Goal: Task Accomplishment & Management: Use online tool/utility

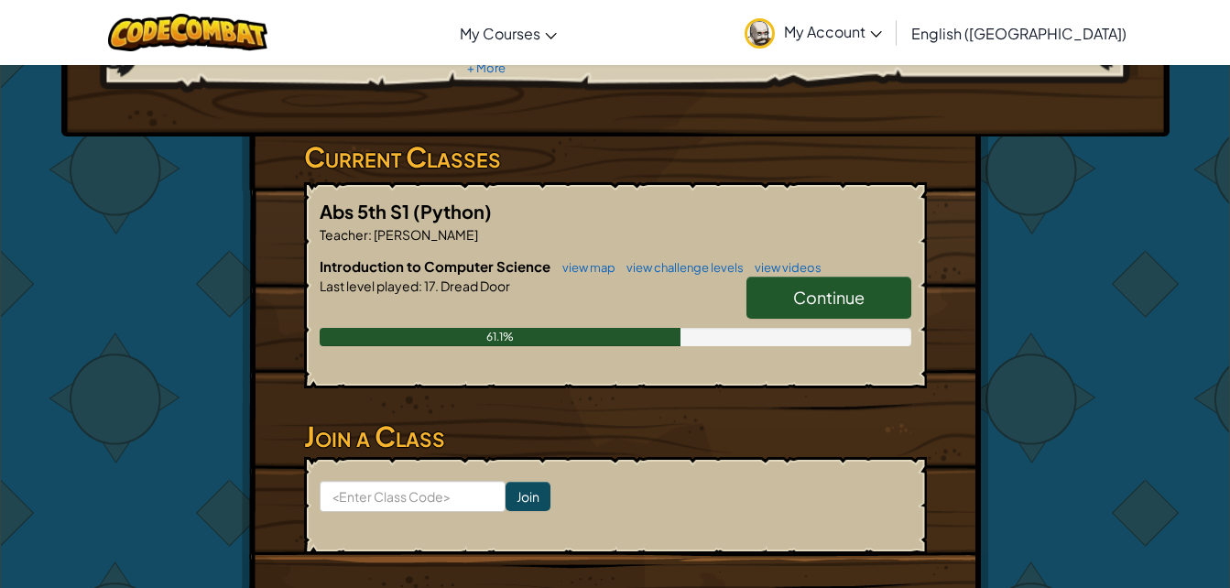
scroll to position [240, 0]
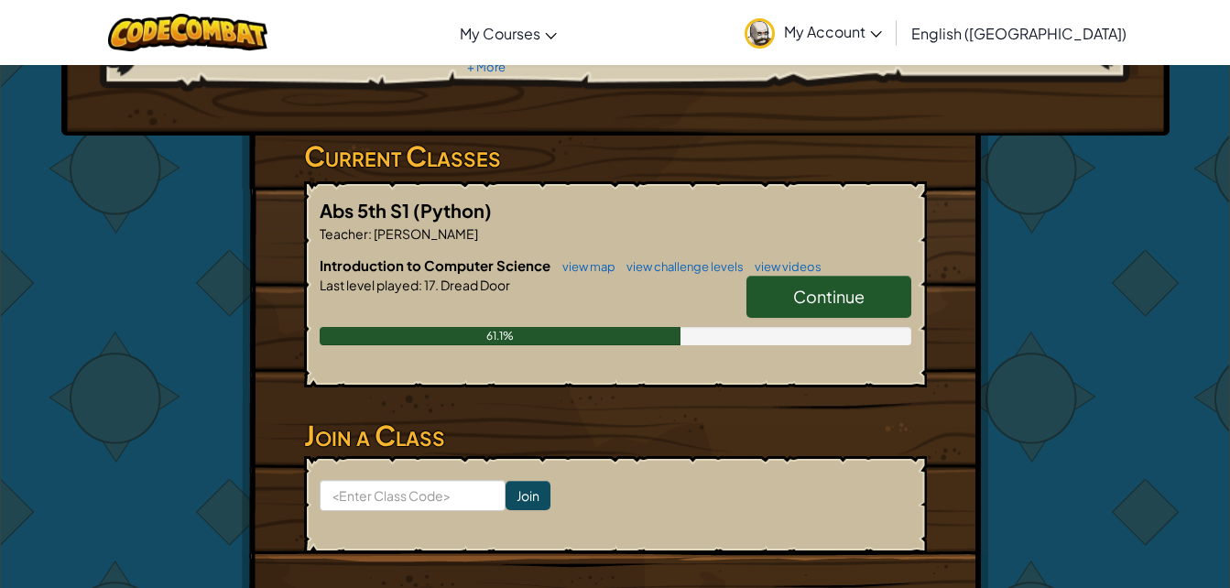
click at [847, 297] on span "Continue" at bounding box center [828, 296] width 71 height 21
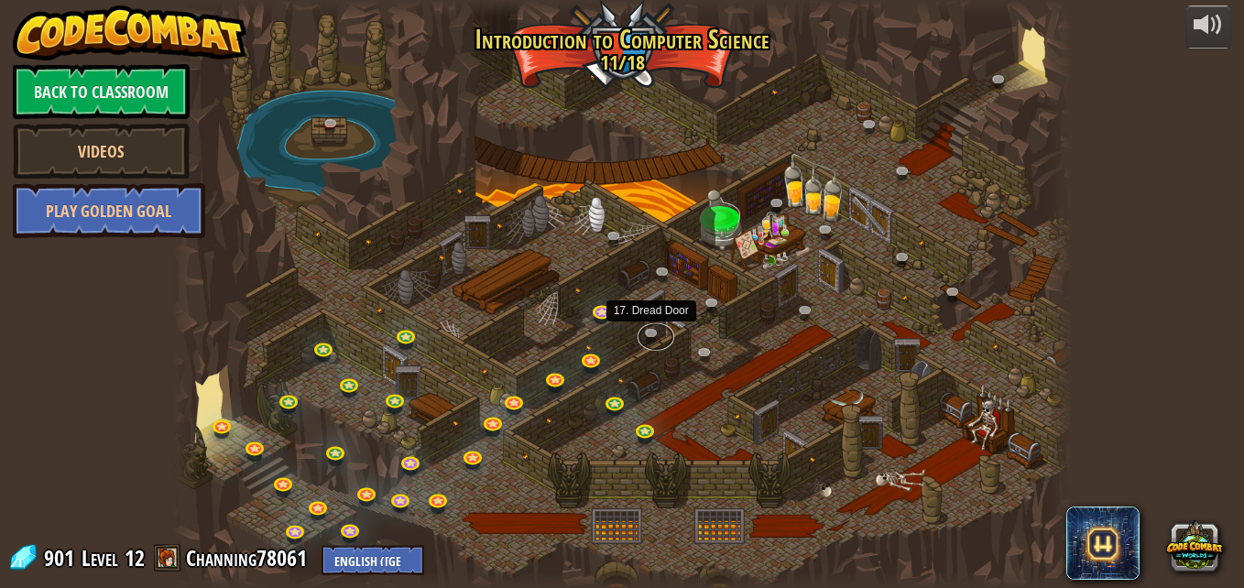
click at [651, 342] on link at bounding box center [656, 336] width 37 height 27
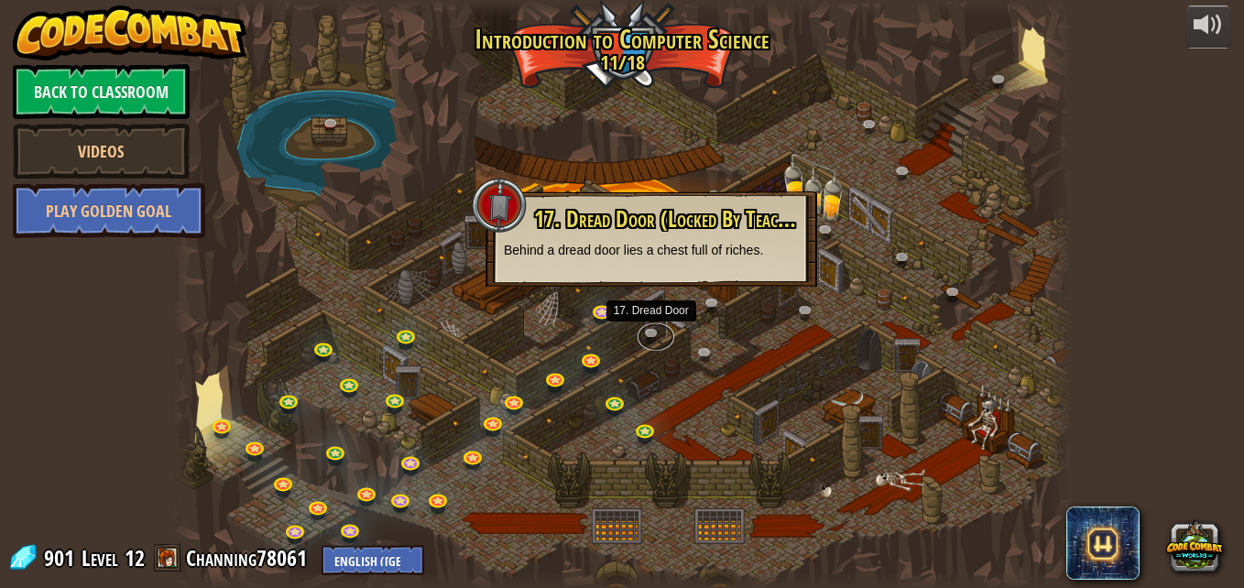
click at [651, 342] on link at bounding box center [656, 336] width 37 height 27
click at [334, 290] on div at bounding box center [622, 294] width 900 height 588
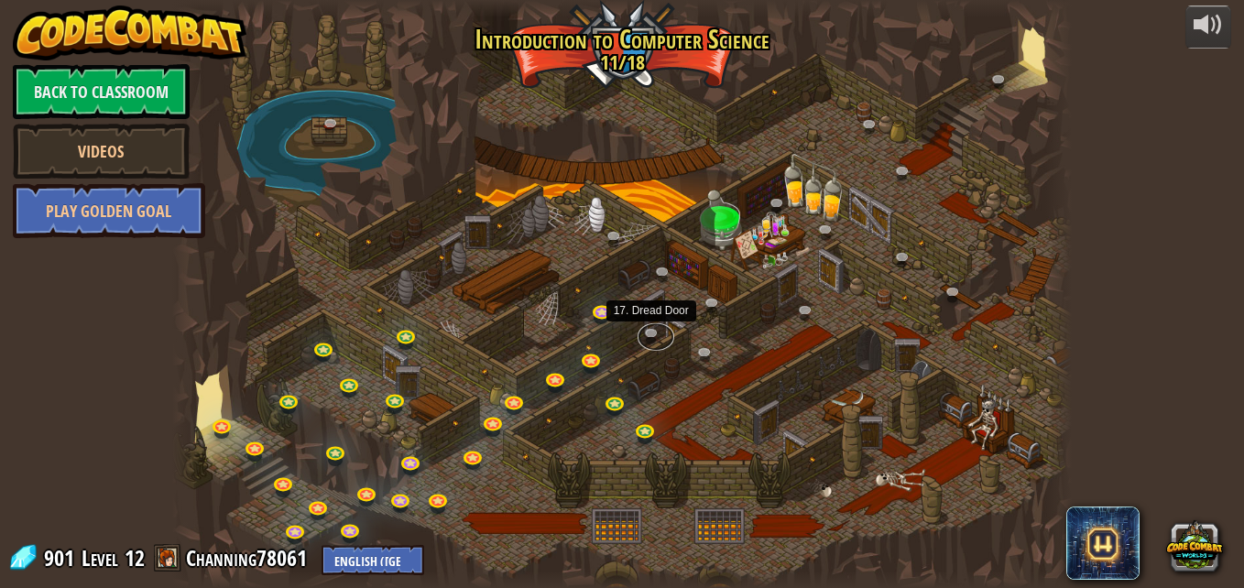
click at [648, 333] on link at bounding box center [656, 336] width 37 height 27
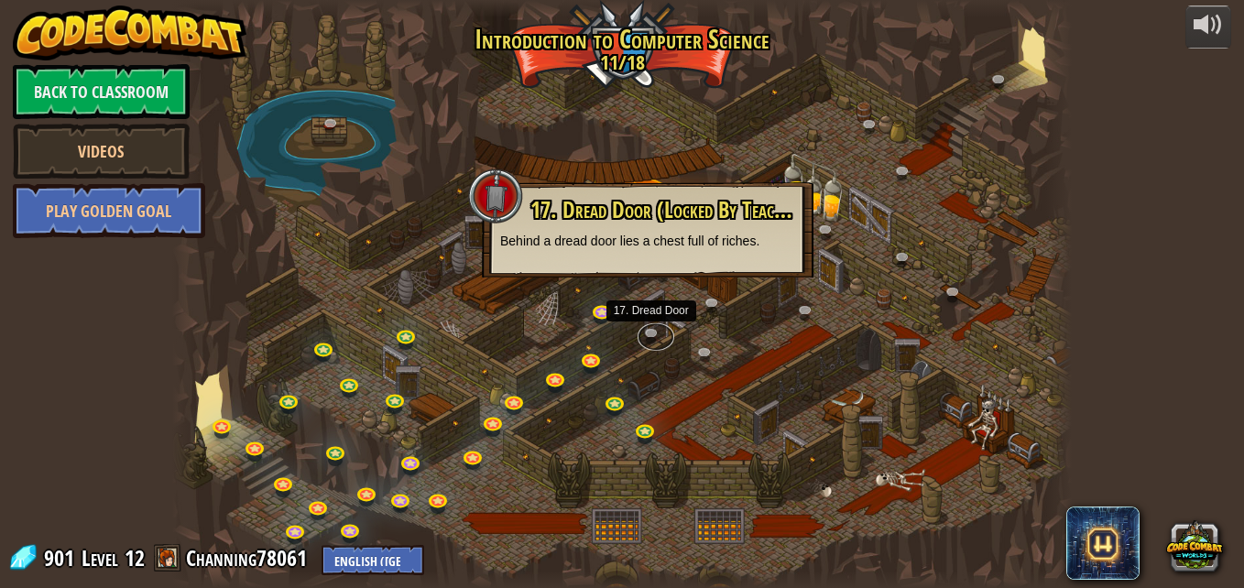
click at [648, 333] on link at bounding box center [656, 336] width 37 height 27
click at [453, 347] on div at bounding box center [622, 294] width 900 height 588
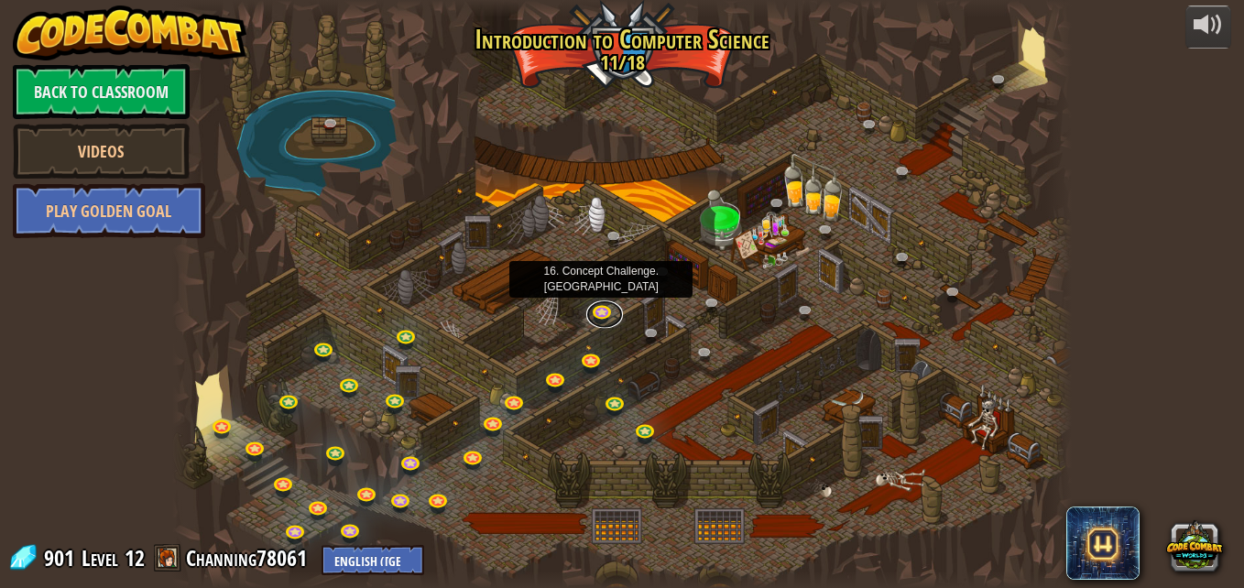
click at [607, 312] on link at bounding box center [604, 314] width 37 height 27
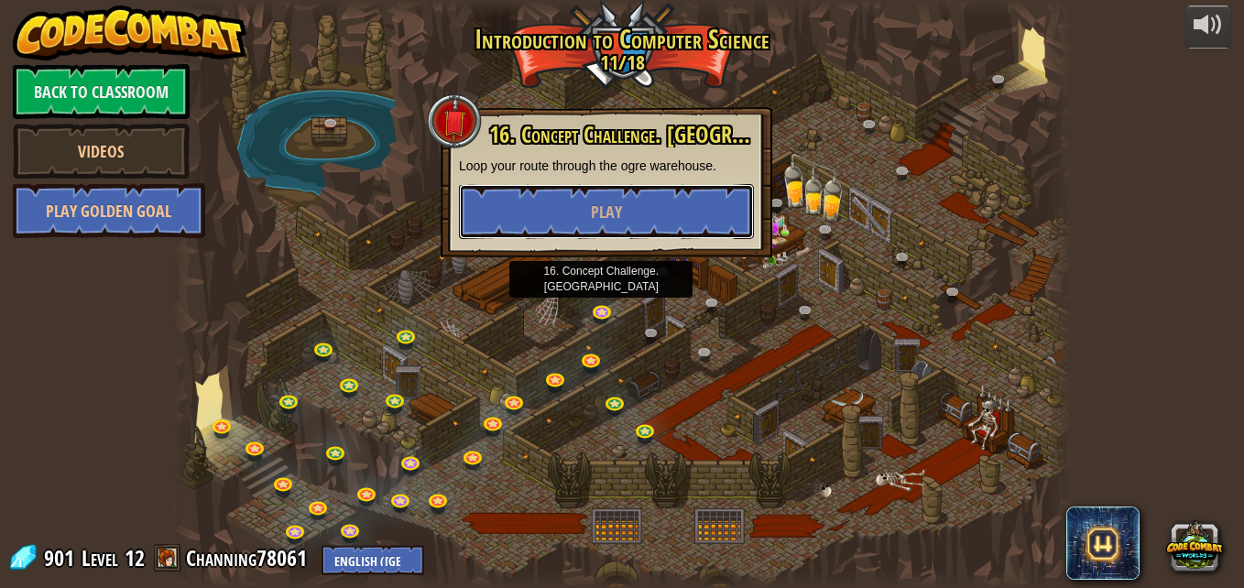
click at [640, 210] on button "Play" at bounding box center [606, 211] width 295 height 55
